Goal: Obtain resource: Obtain resource

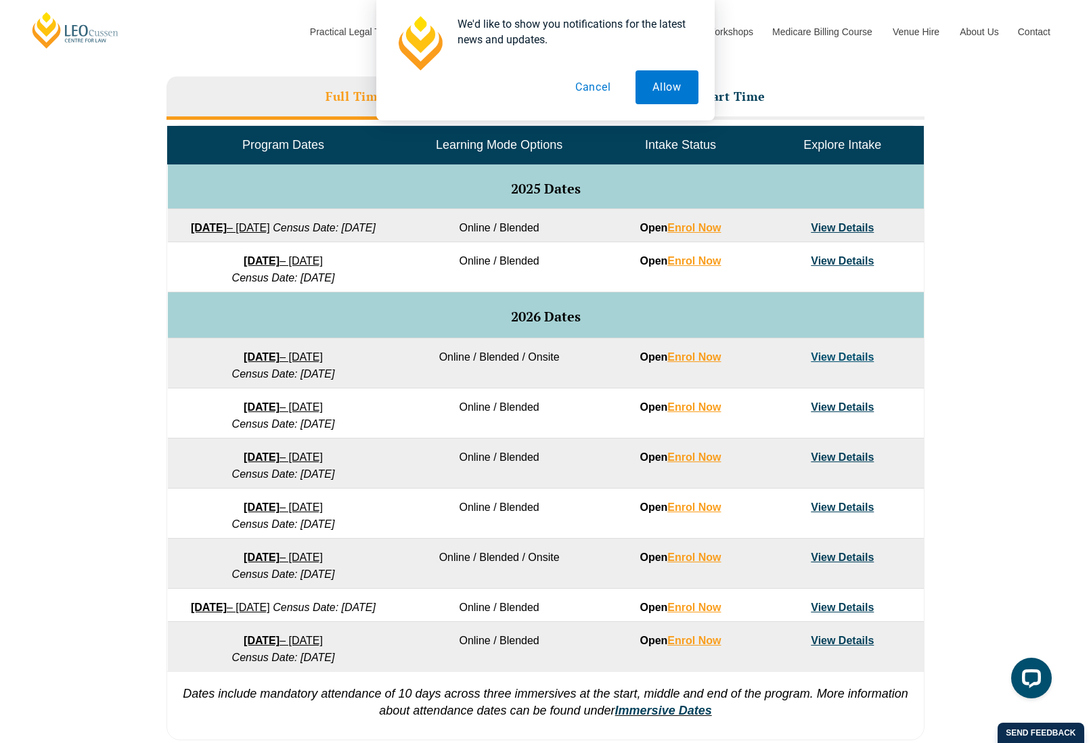
click at [598, 87] on button "Cancel" at bounding box center [593, 87] width 70 height 34
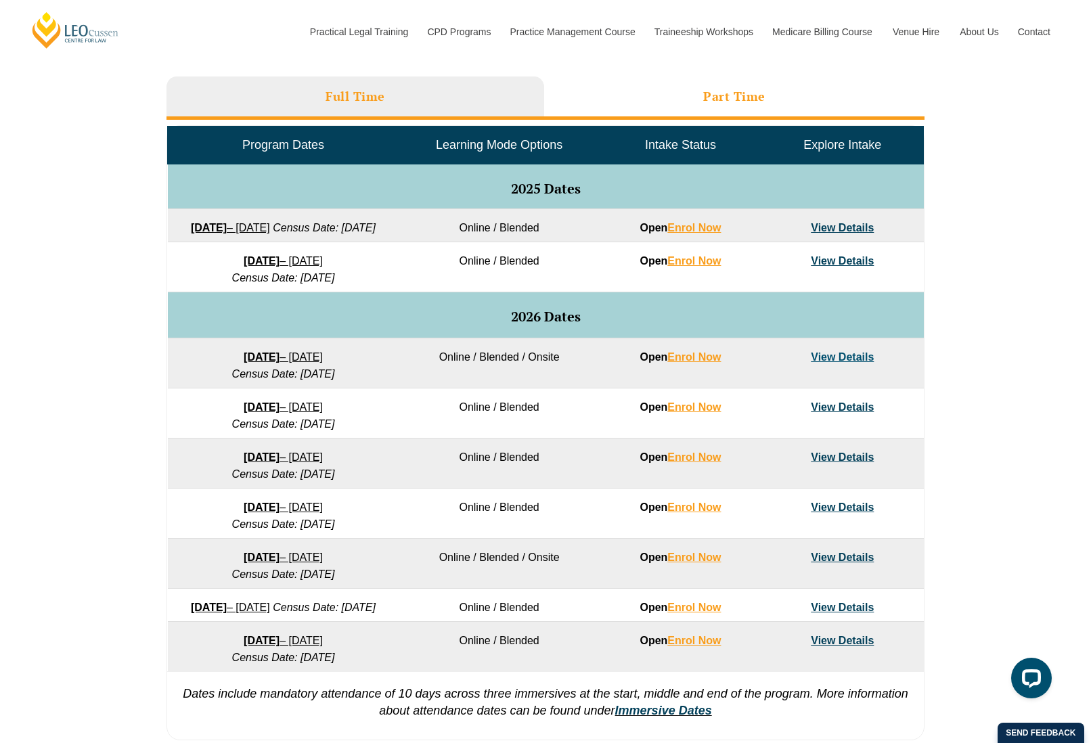
click at [661, 87] on li "Part Time" at bounding box center [734, 97] width 380 height 43
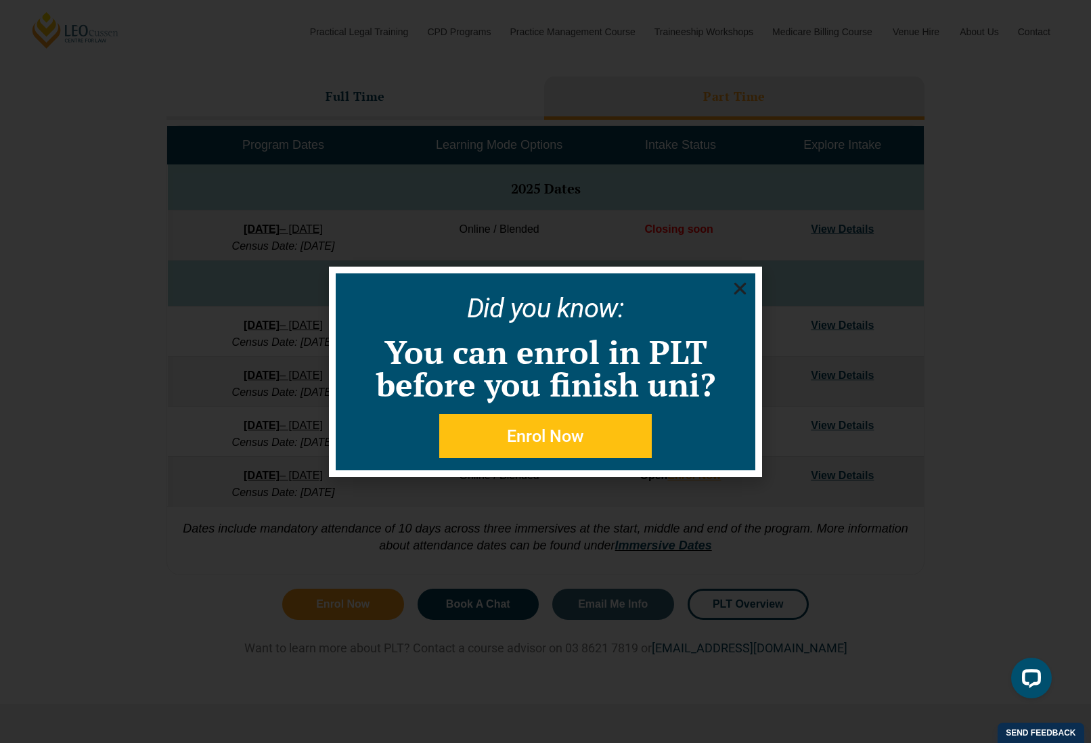
click at [737, 273] on div "Did you know: You can enrol in PLT before you finish uni? Enrol Now" at bounding box center [546, 371] width 420 height 197
click at [737, 286] on use "Close" at bounding box center [740, 288] width 12 height 12
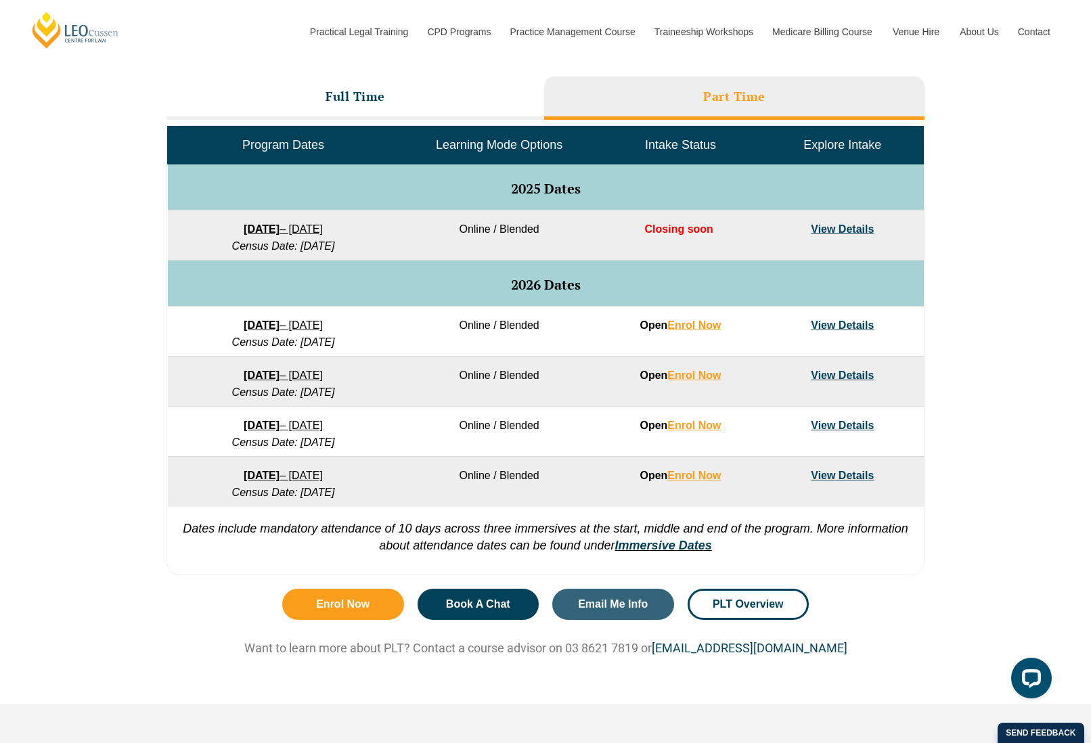
click at [835, 224] on link "View Details" at bounding box center [842, 229] width 63 height 12
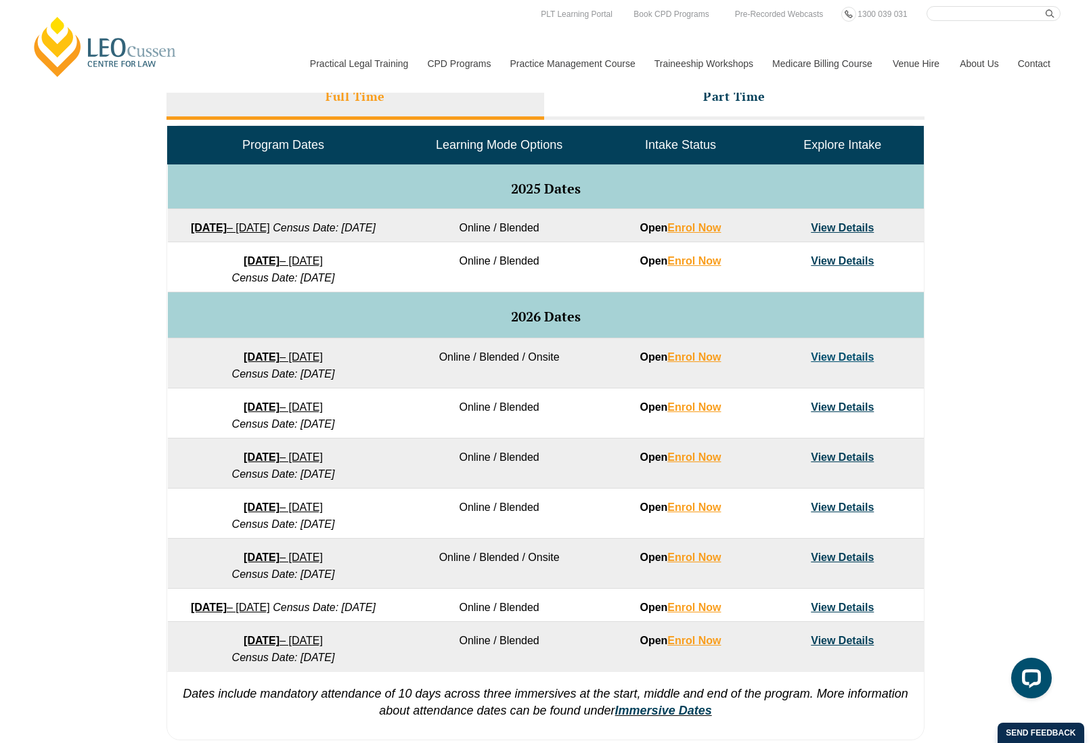
click at [524, 149] on span "Learning Mode Options" at bounding box center [499, 145] width 127 height 14
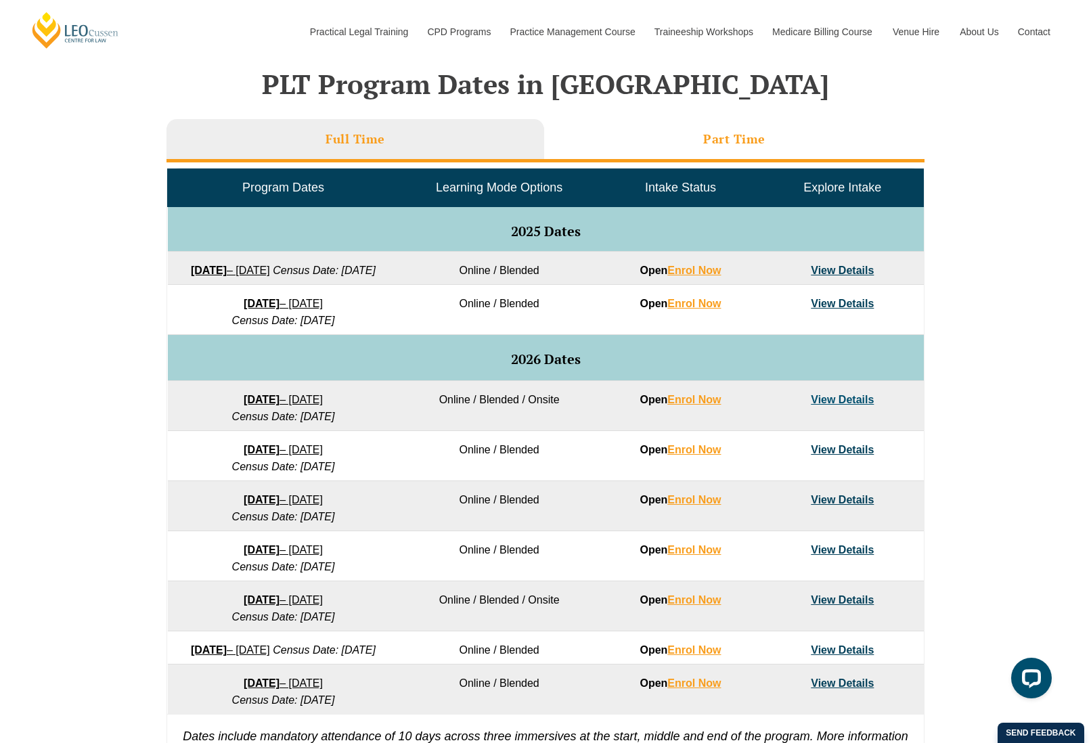
scroll to position [565, 0]
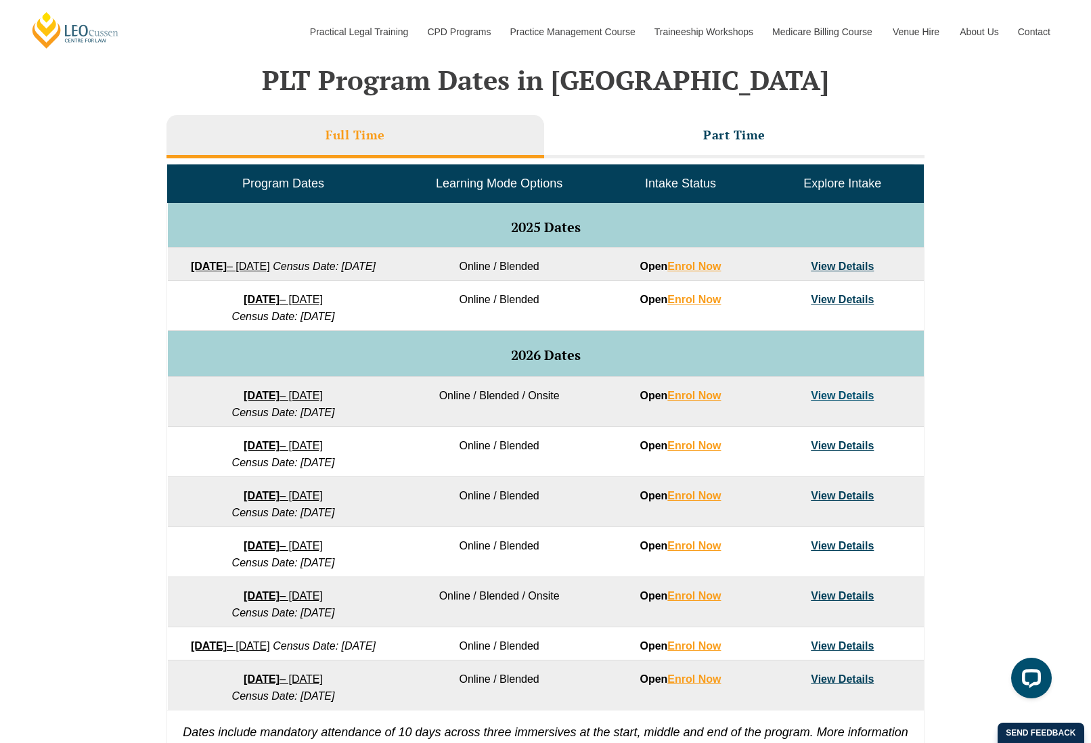
click at [851, 267] on link "View Details" at bounding box center [842, 267] width 63 height 12
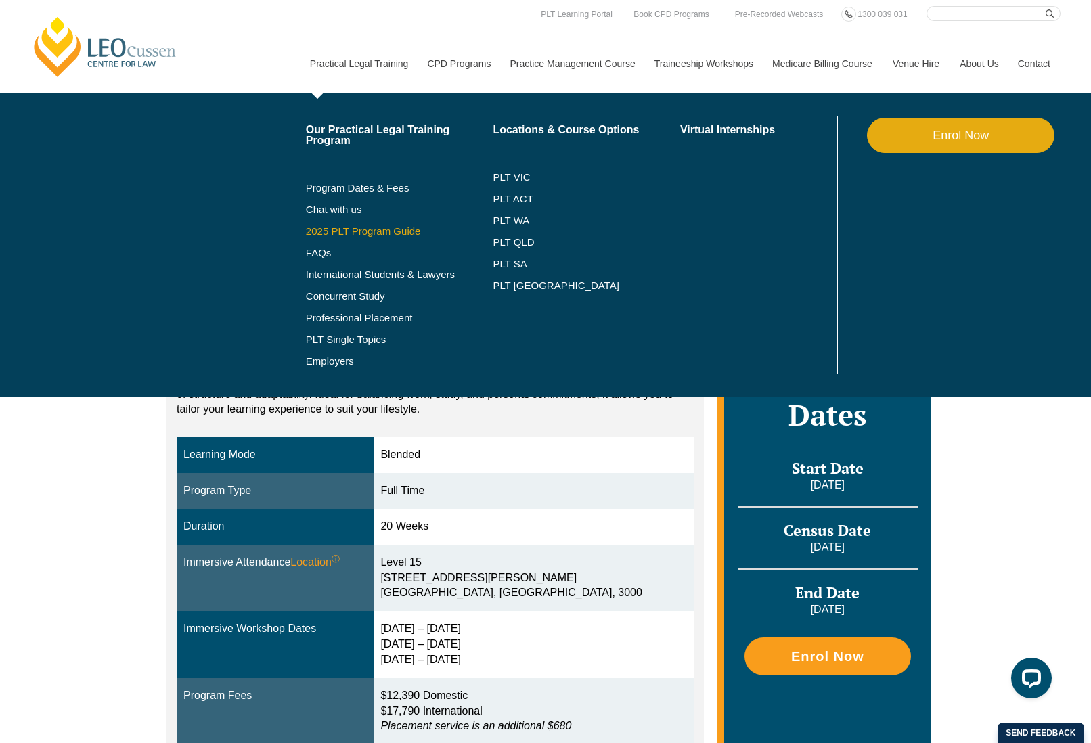
click at [351, 235] on link "2025 PLT Program Guide" at bounding box center [383, 231] width 154 height 11
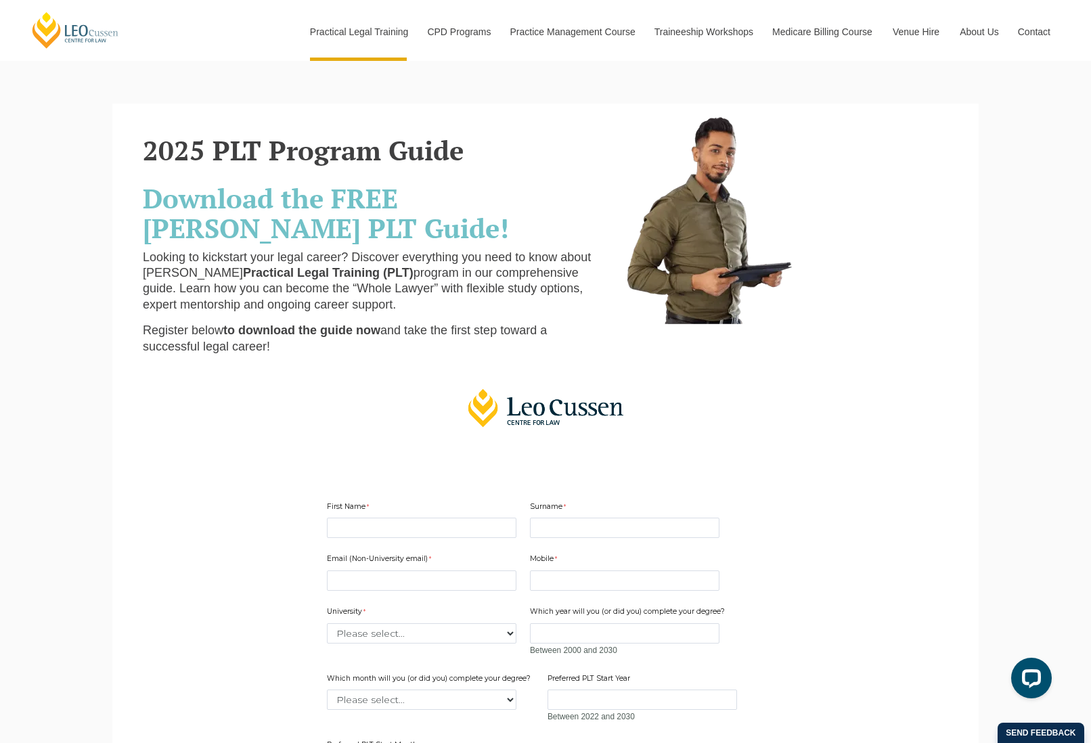
scroll to position [202, 0]
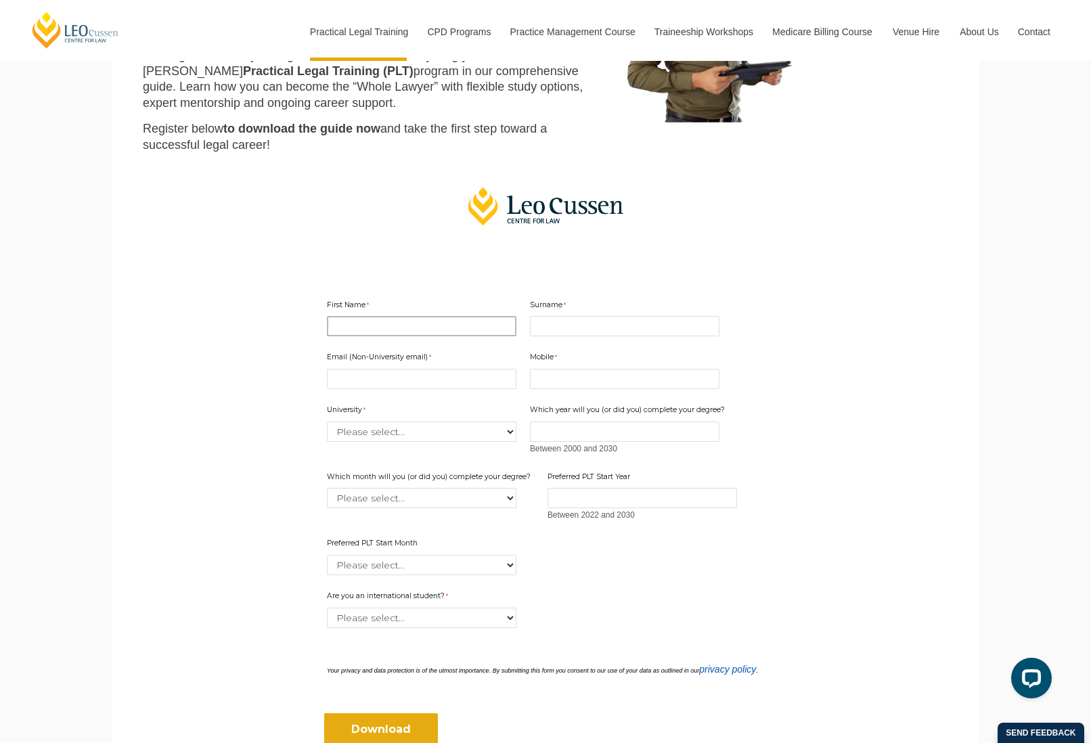
click at [412, 334] on input "First Name" at bounding box center [422, 326] width 190 height 20
type input "Jack"
type input "Power Walters"
type input "jmpowerwalters@gmail.com"
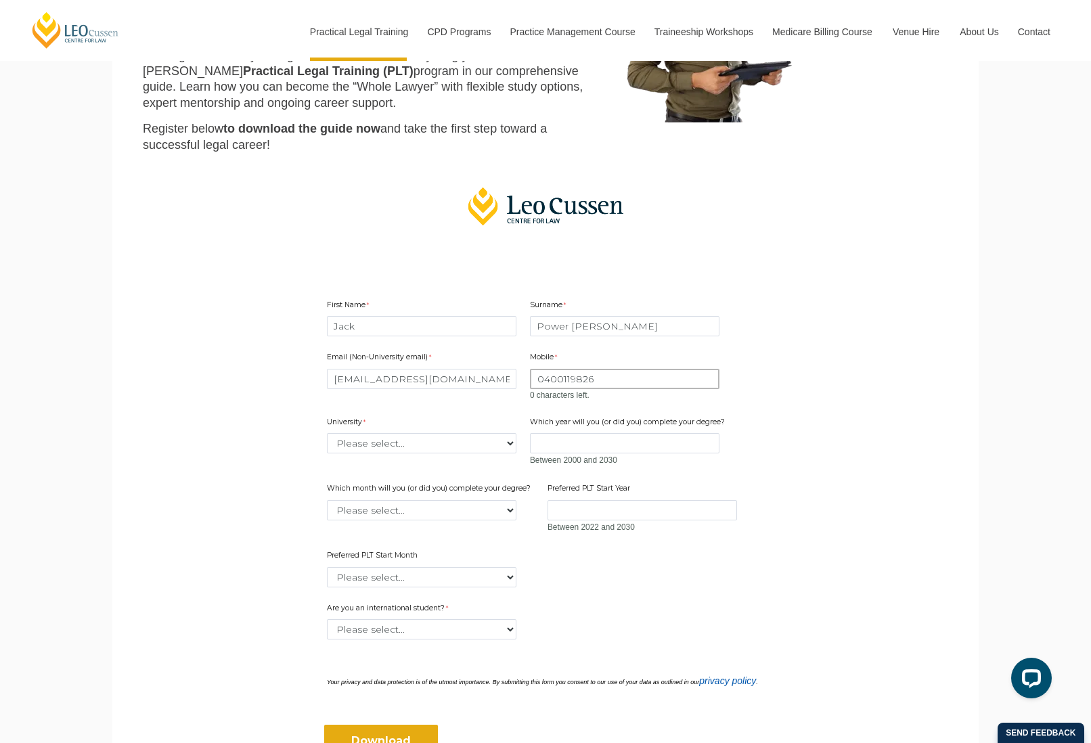
type input "0400119826"
click at [489, 445] on div "Email (Non-University email) jmpowerwalters@gmail.com Mobile 0400119826 0 chara…" at bounding box center [546, 464] width 448 height 250
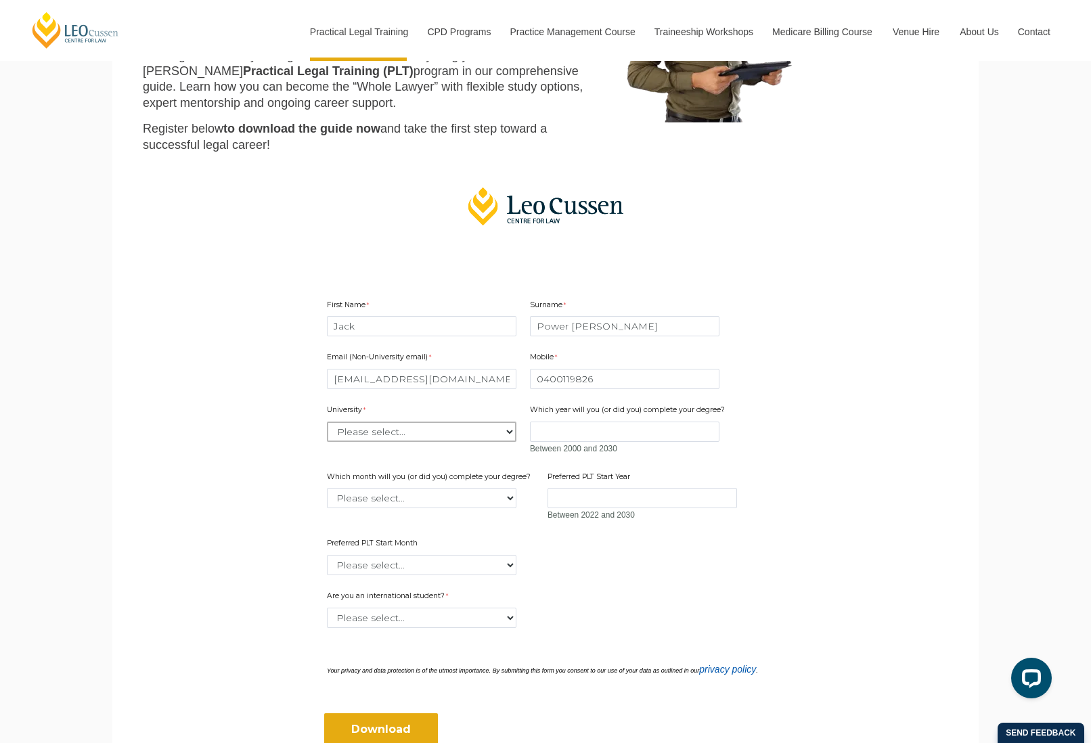
select select "tfa_2218"
click at [608, 429] on input "Which year will you (or did you) complete your degree?" at bounding box center [625, 432] width 190 height 20
type input "2025"
click at [494, 491] on select "Please select... January February March April May June July August September Oc…" at bounding box center [422, 498] width 190 height 20
select select "tfa_2230"
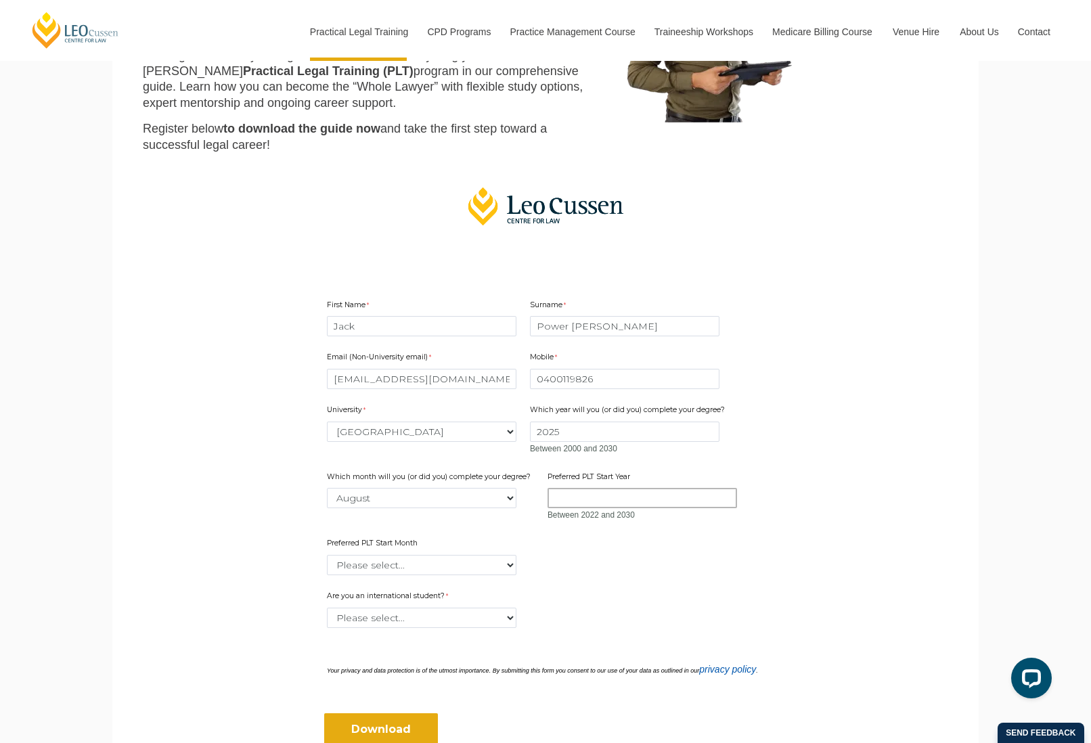
click at [639, 493] on input "Preferred PLT Start Year" at bounding box center [643, 498] width 190 height 20
type input "W"
click at [499, 572] on select "Please select... January February March April May June July August September Oc…" at bounding box center [422, 565] width 190 height 20
click at [649, 496] on input "September" at bounding box center [643, 498] width 190 height 20
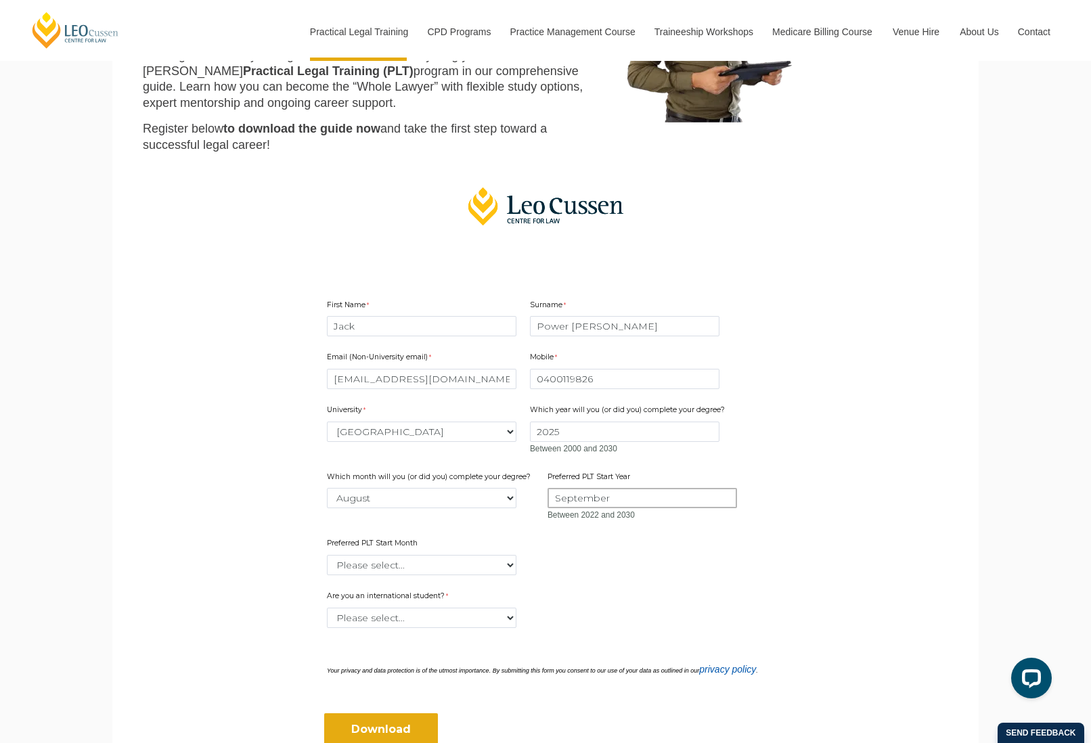
click at [632, 499] on input "September" at bounding box center [643, 498] width 190 height 20
type input "2025"
click at [498, 565] on select "Please select... January February March April May June July August September Oc…" at bounding box center [422, 565] width 190 height 20
select select "tfa_2343"
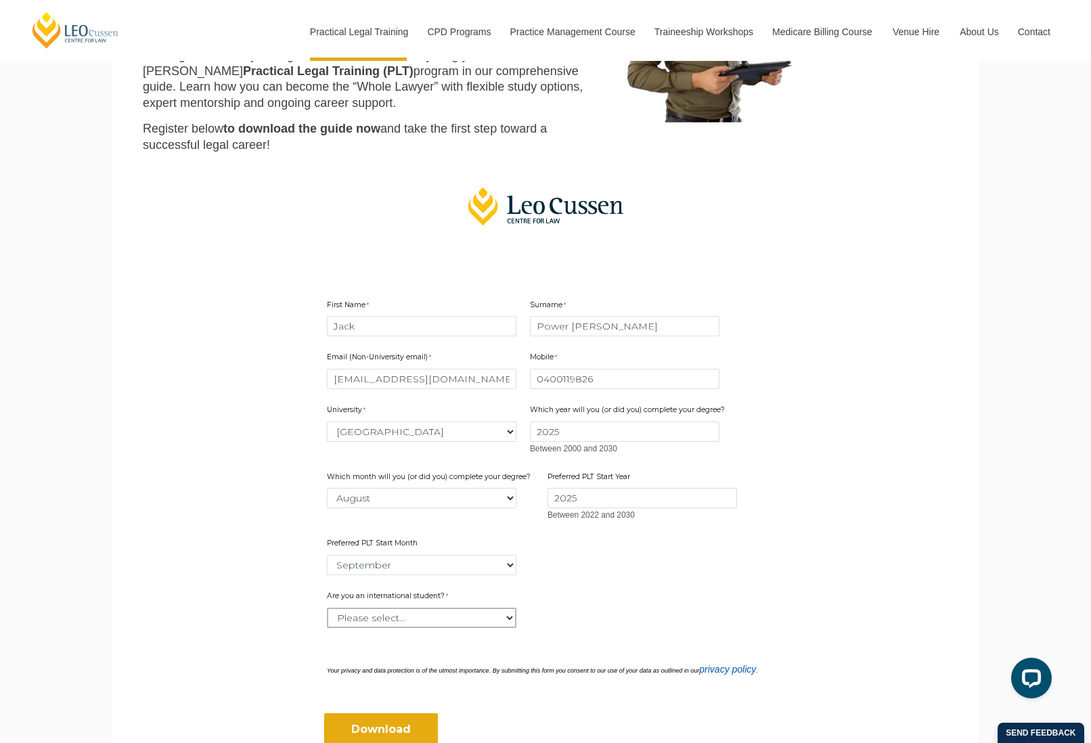
click at [500, 624] on select "Please select... Yes No" at bounding box center [422, 618] width 190 height 20
select select "tfa_60"
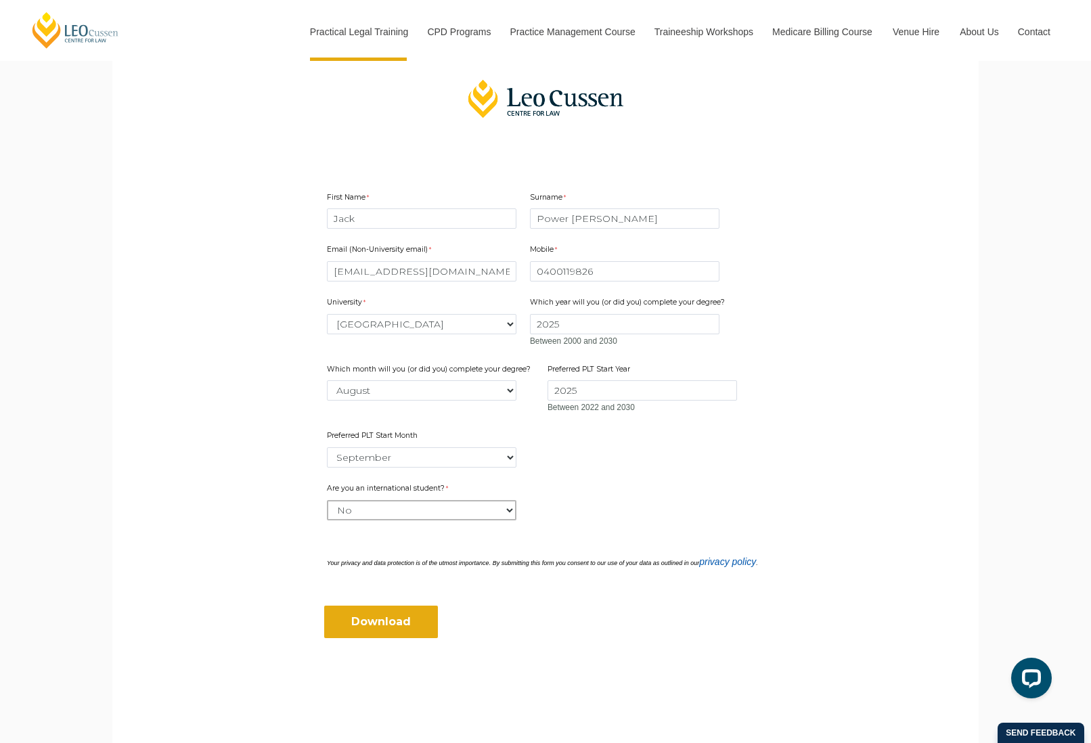
scroll to position [326, 0]
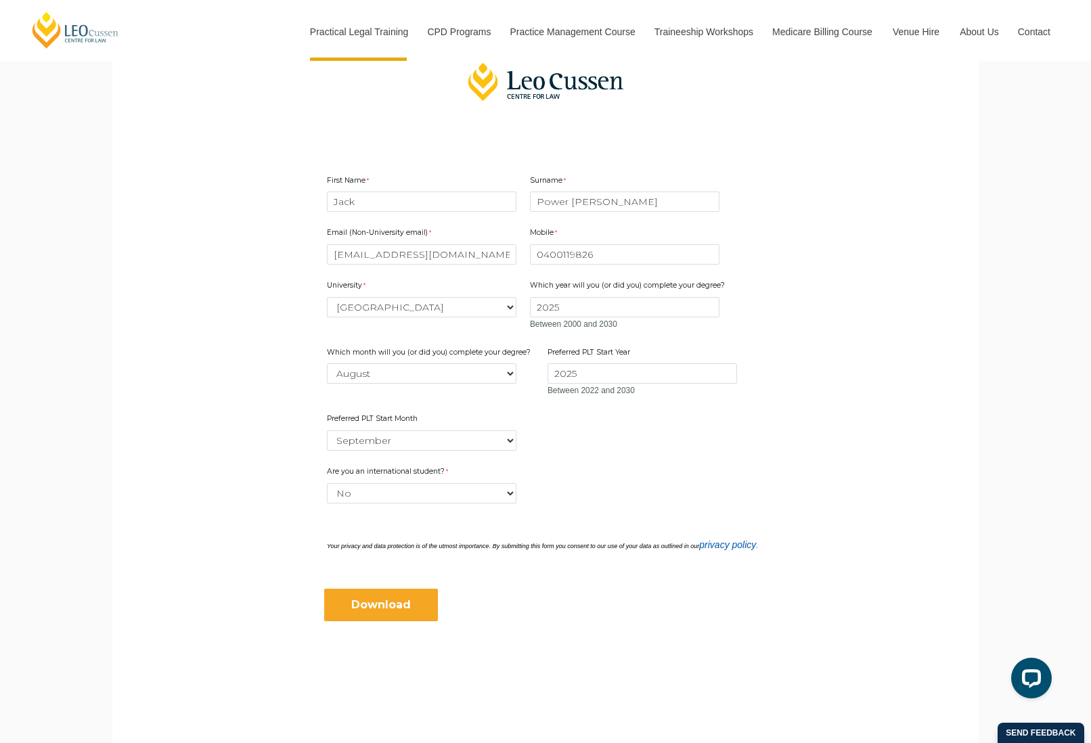
click at [368, 591] on input "Download" at bounding box center [381, 605] width 114 height 32
